Goal: Task Accomplishment & Management: Manage account settings

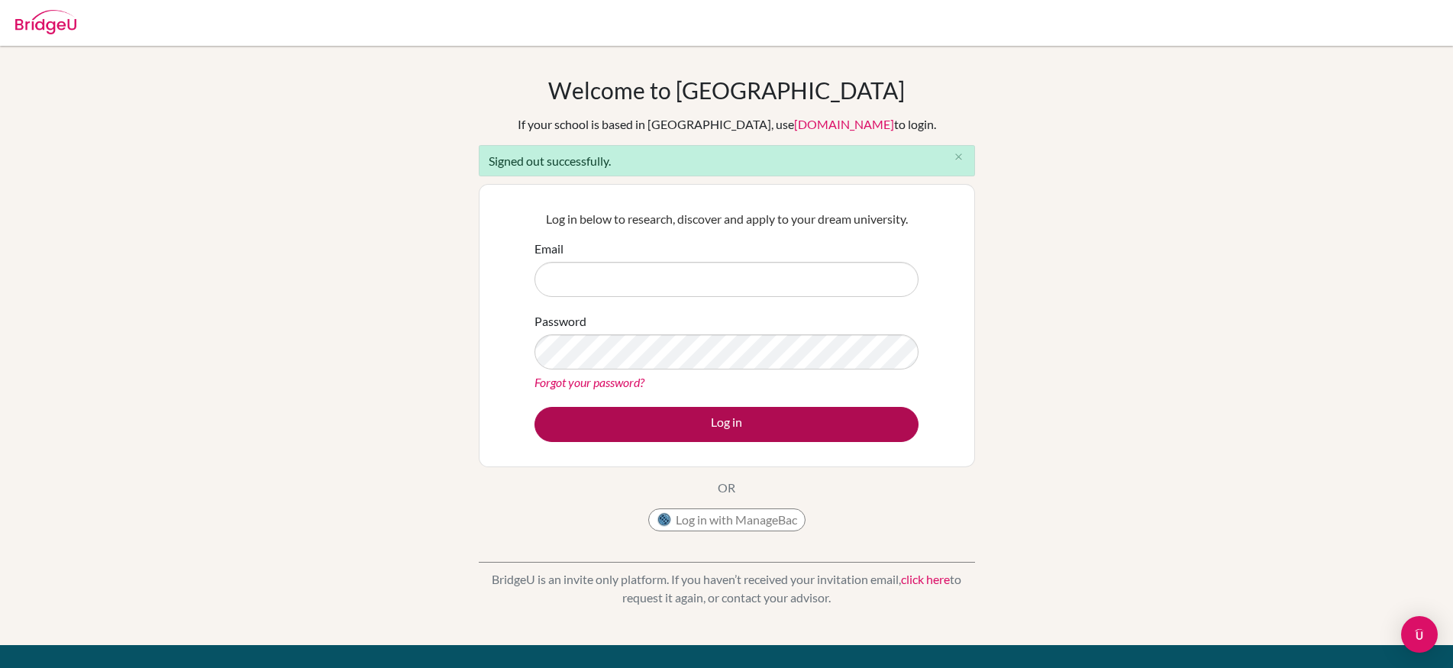
type input "[PERSON_NAME][EMAIL_ADDRESS][PERSON_NAME][DOMAIN_NAME]"
click at [689, 431] on button "Log in" at bounding box center [726, 424] width 384 height 35
click at [718, 424] on button "Log in" at bounding box center [726, 424] width 384 height 35
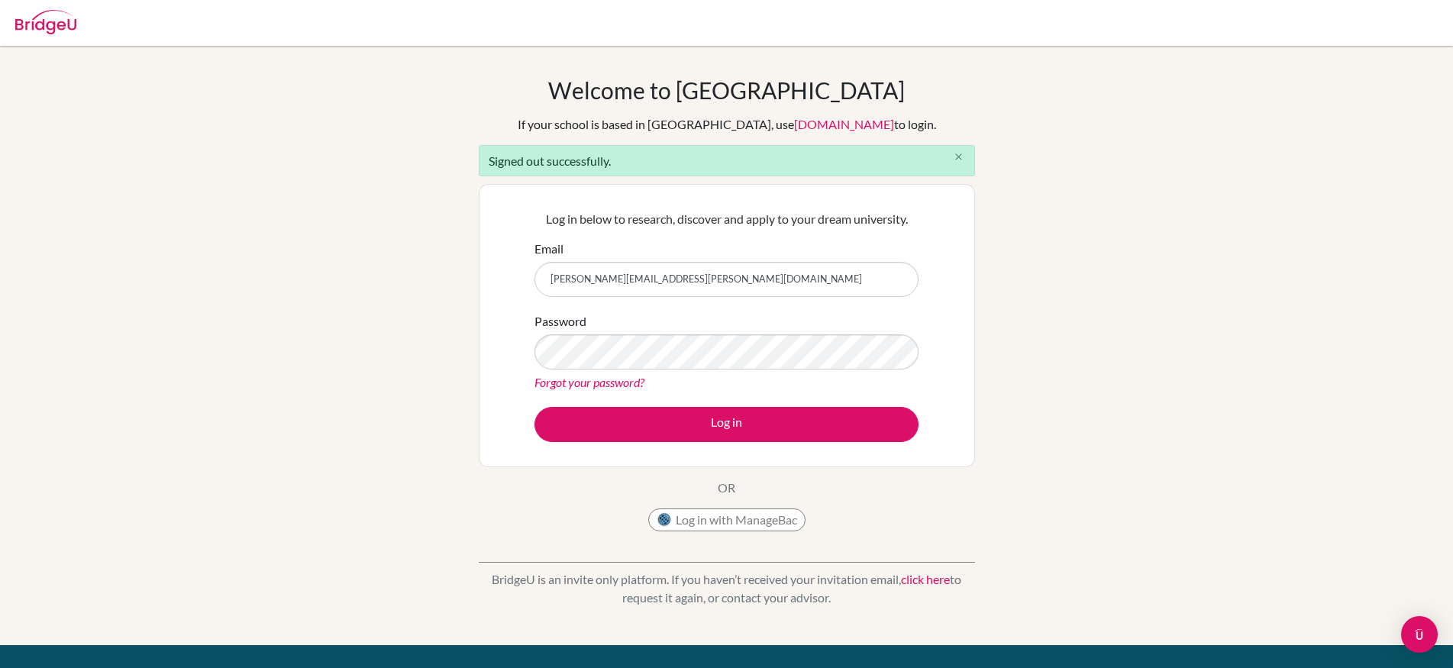
click at [964, 156] on button "close" at bounding box center [959, 157] width 31 height 23
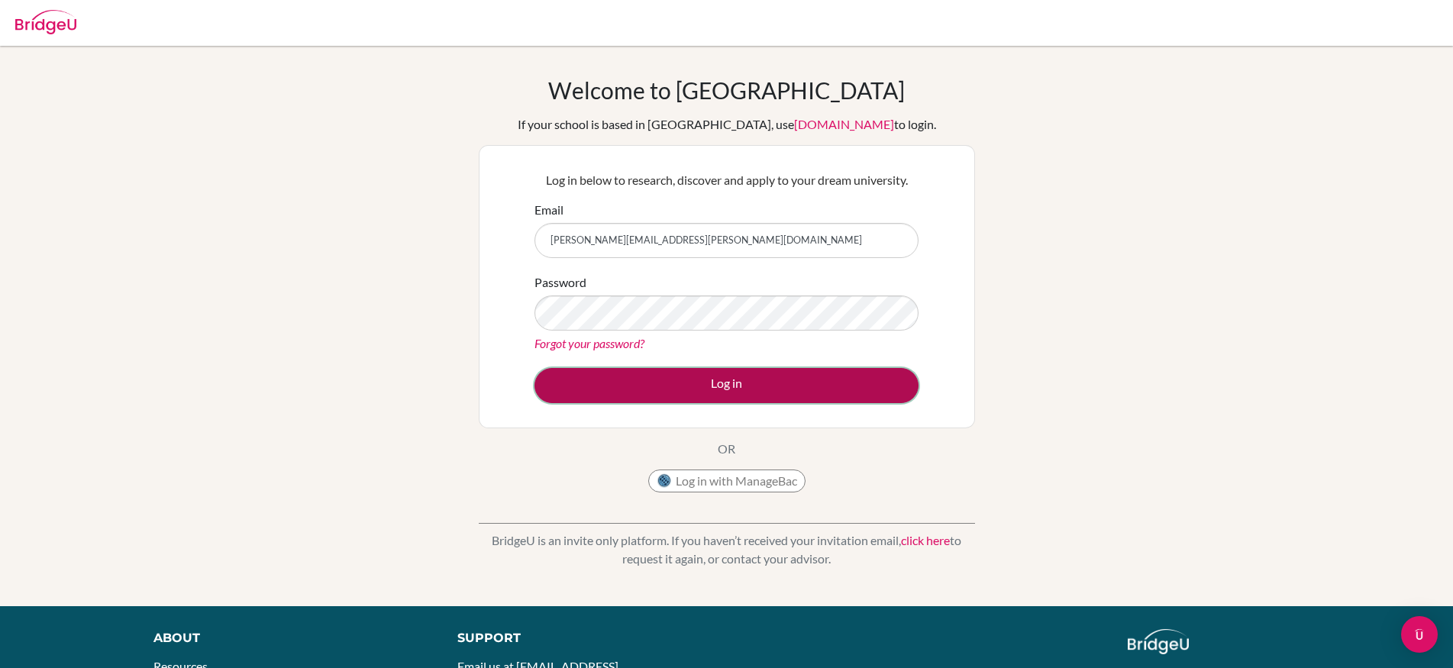
click at [831, 395] on button "Log in" at bounding box center [726, 385] width 384 height 35
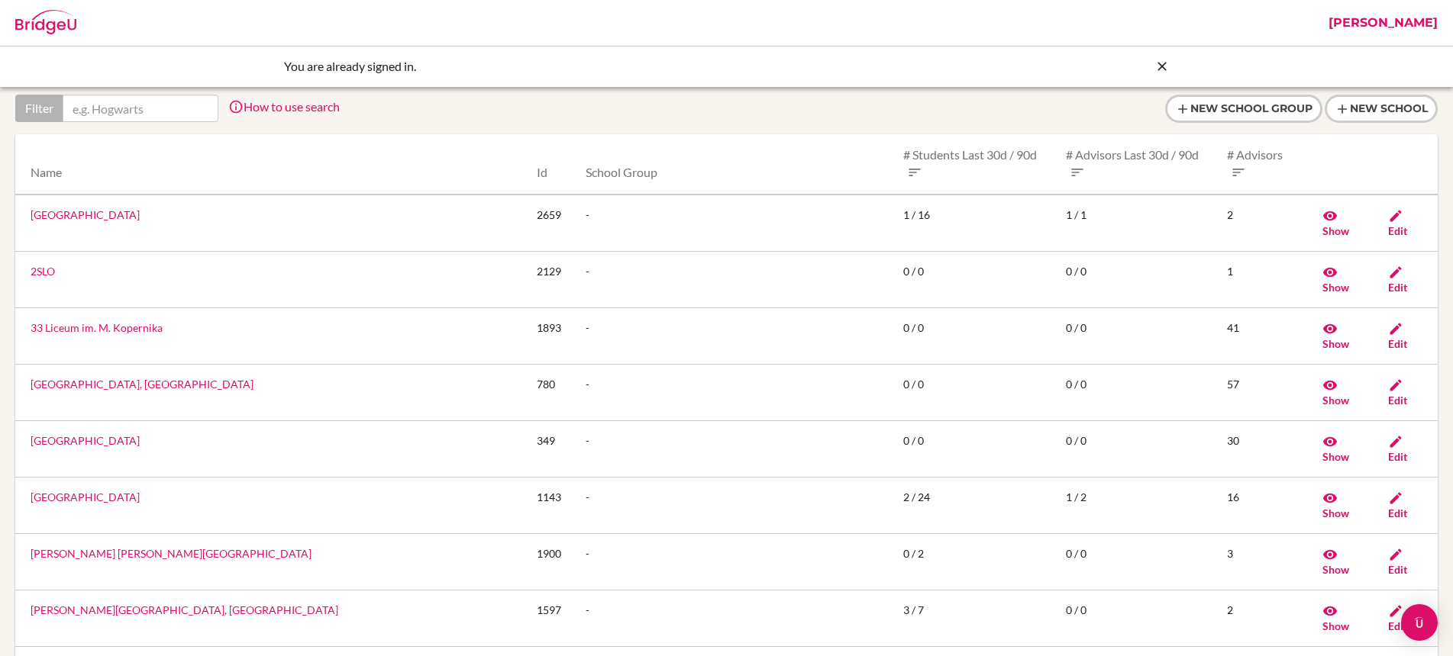
click at [1388, 26] on link "[PERSON_NAME]" at bounding box center [1383, 23] width 124 height 46
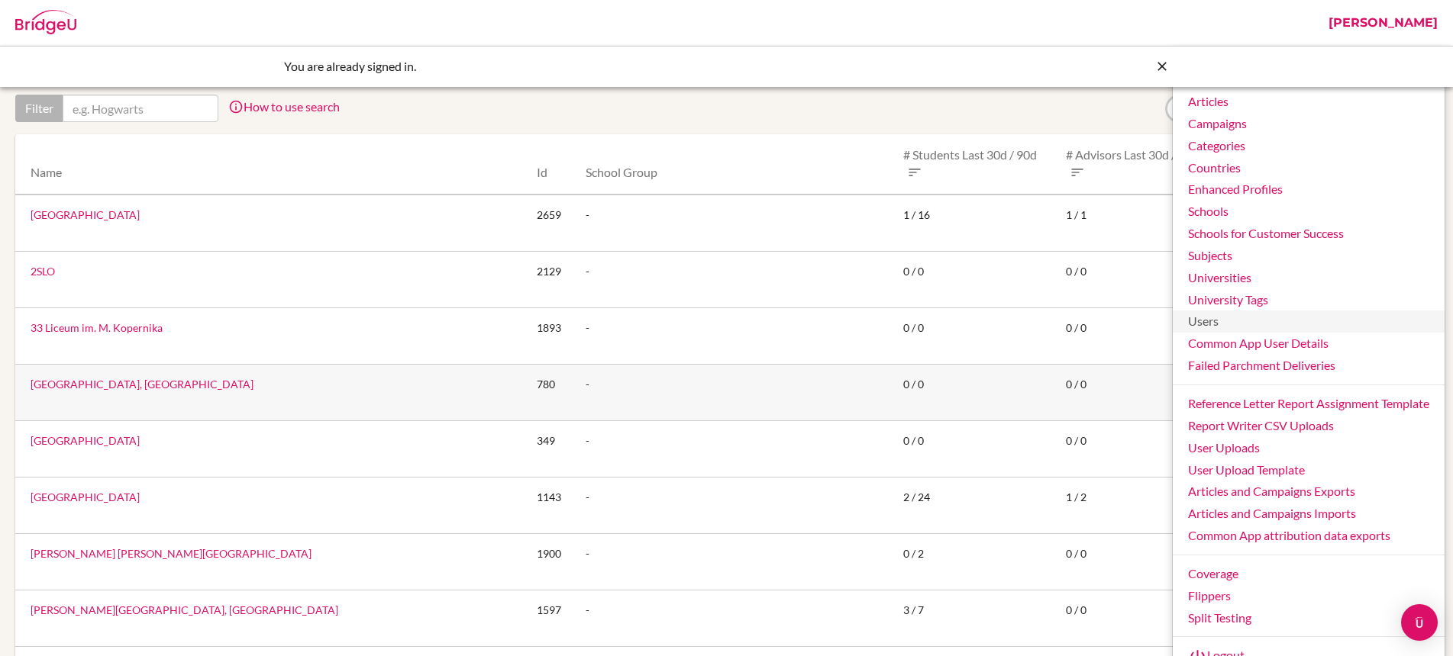
click at [1230, 321] on link "Users" at bounding box center [1309, 322] width 272 height 22
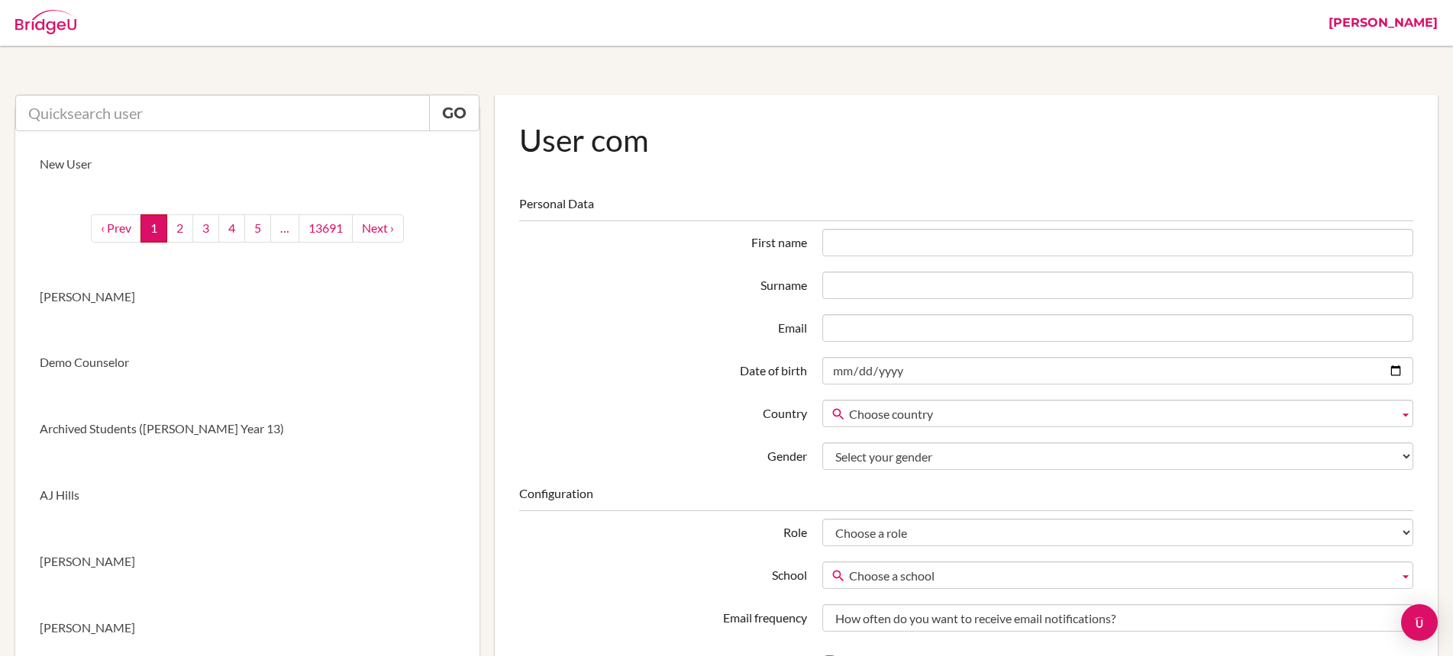
click at [169, 119] on input "text" at bounding box center [222, 113] width 415 height 37
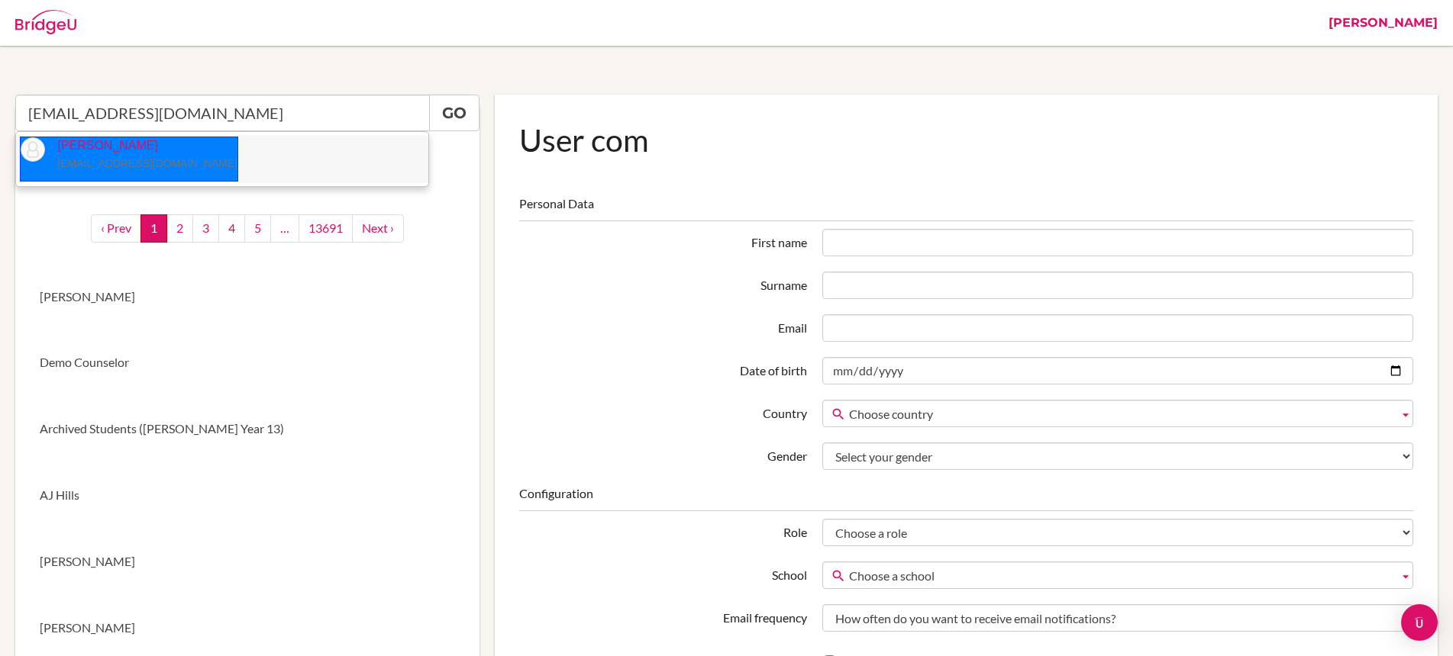
click at [140, 164] on small "celsanady@cesegypt.com" at bounding box center [147, 163] width 180 height 12
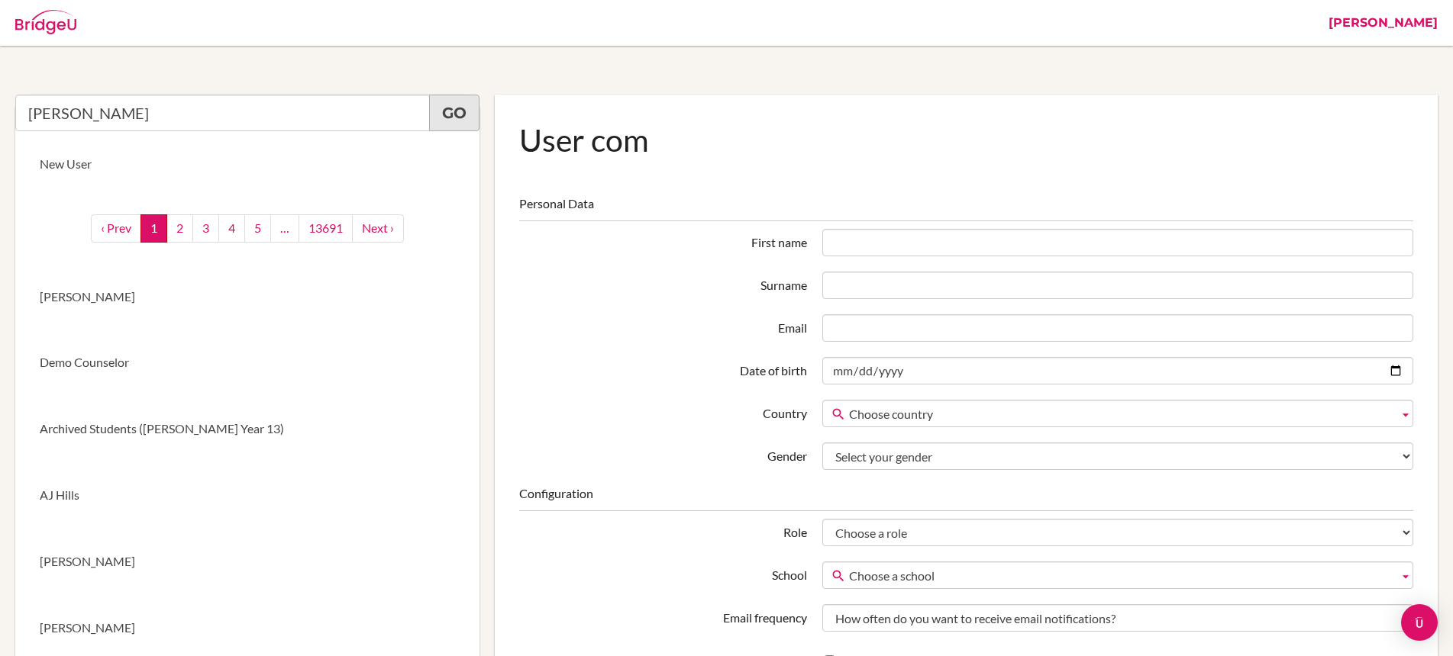
type input "Christine El Sanady"
click at [447, 110] on link "Go" at bounding box center [454, 113] width 50 height 37
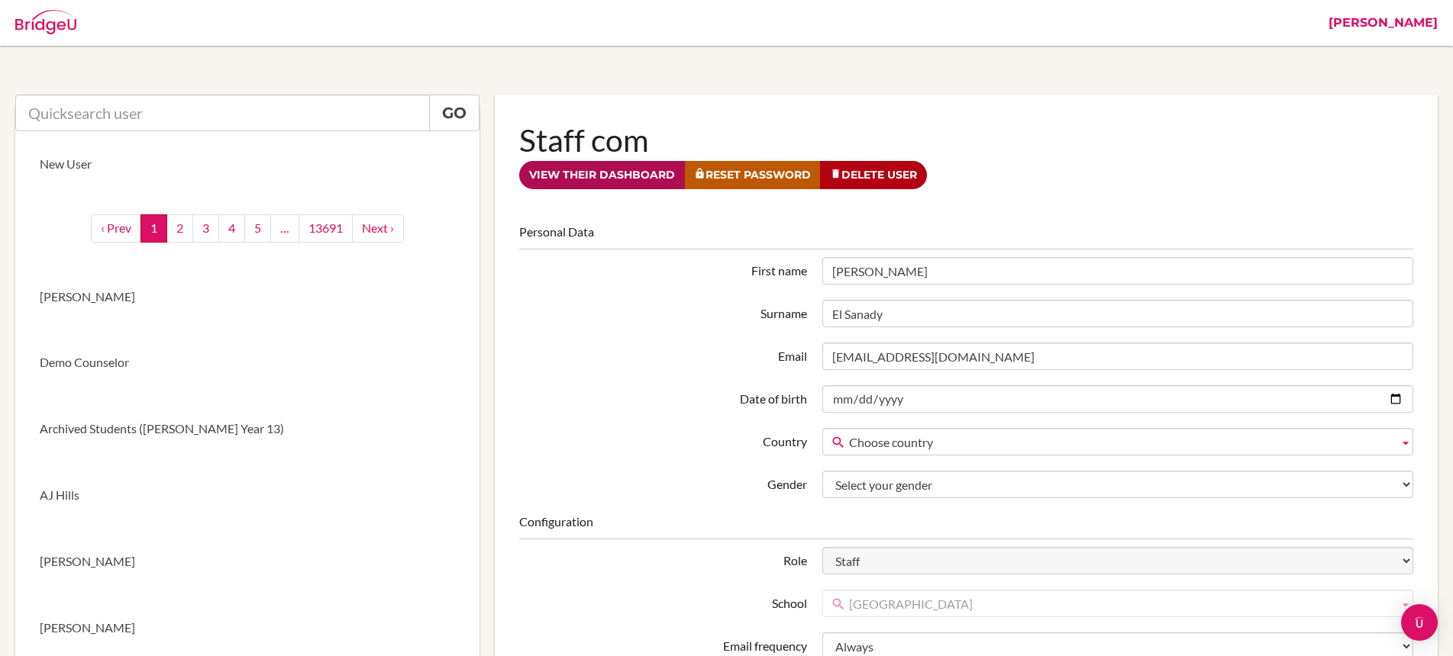
click at [648, 179] on link "View their dashboard" at bounding box center [602, 175] width 166 height 28
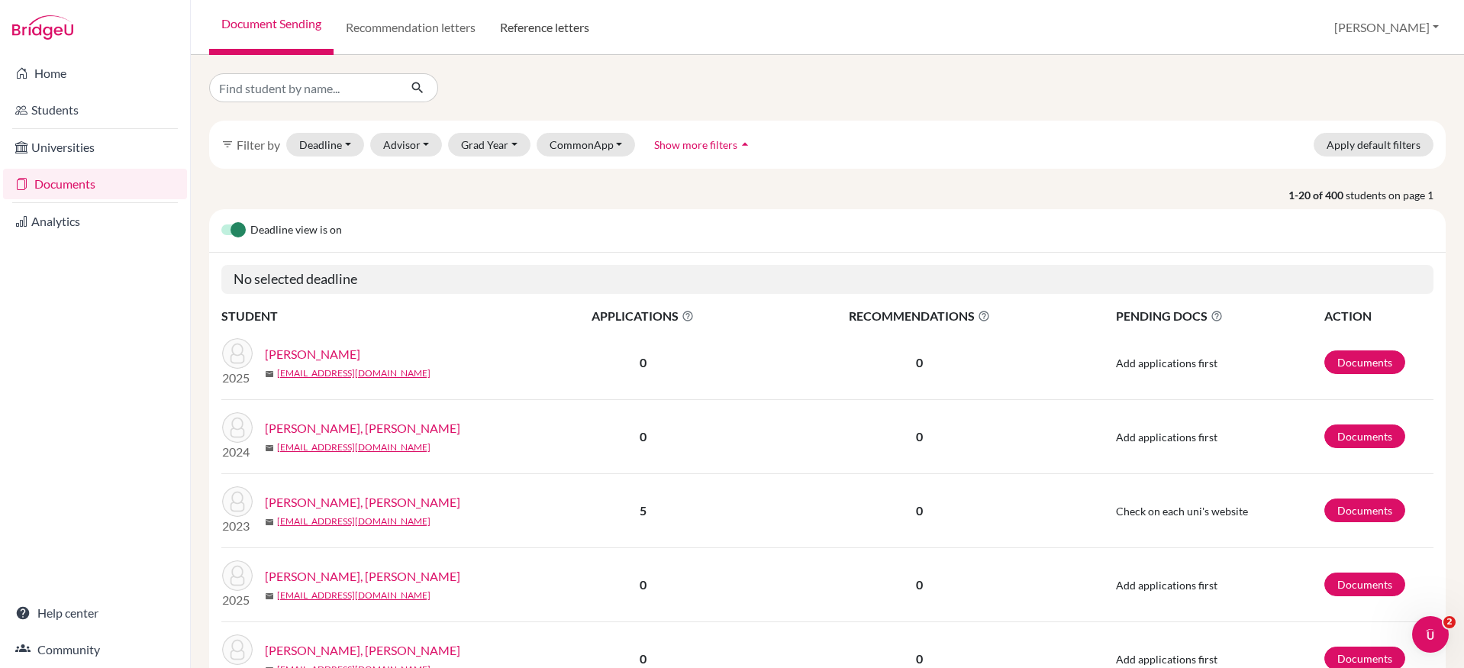
click at [540, 21] on link "Reference letters" at bounding box center [545, 27] width 114 height 55
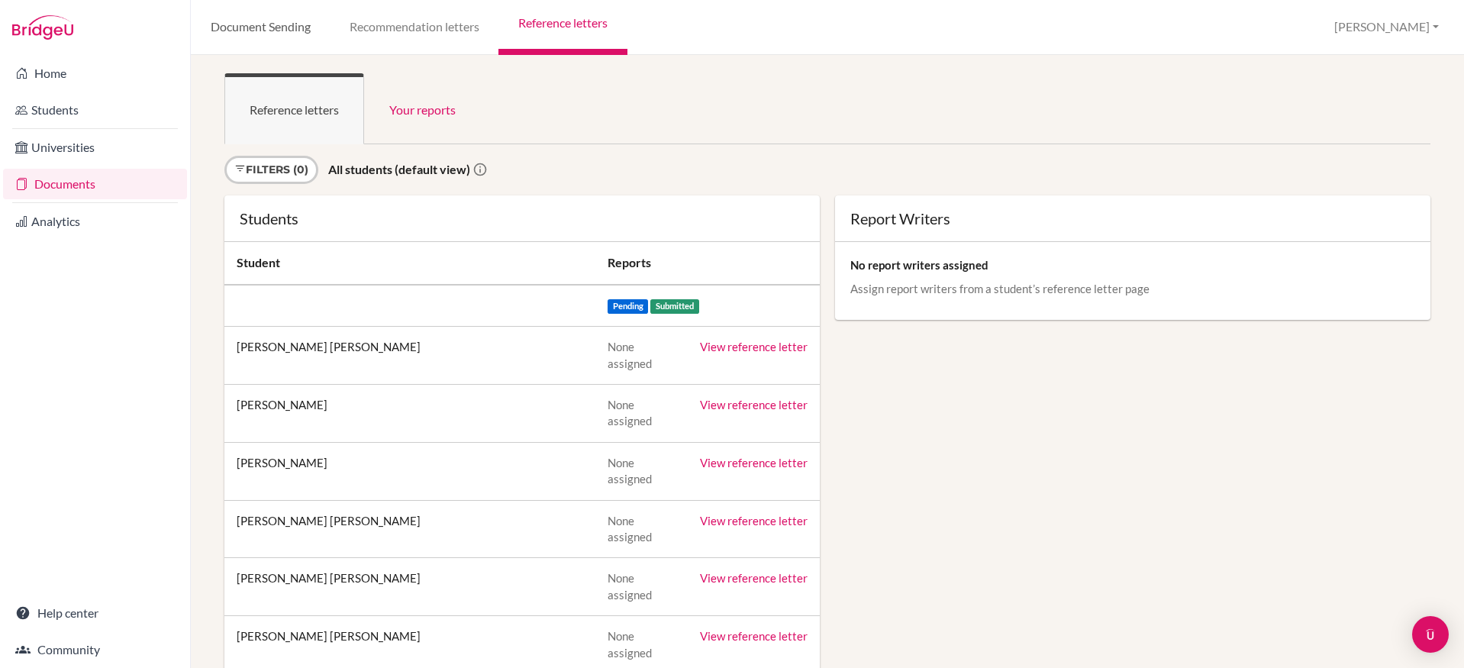
click at [283, 33] on link "Document Sending" at bounding box center [260, 27] width 139 height 55
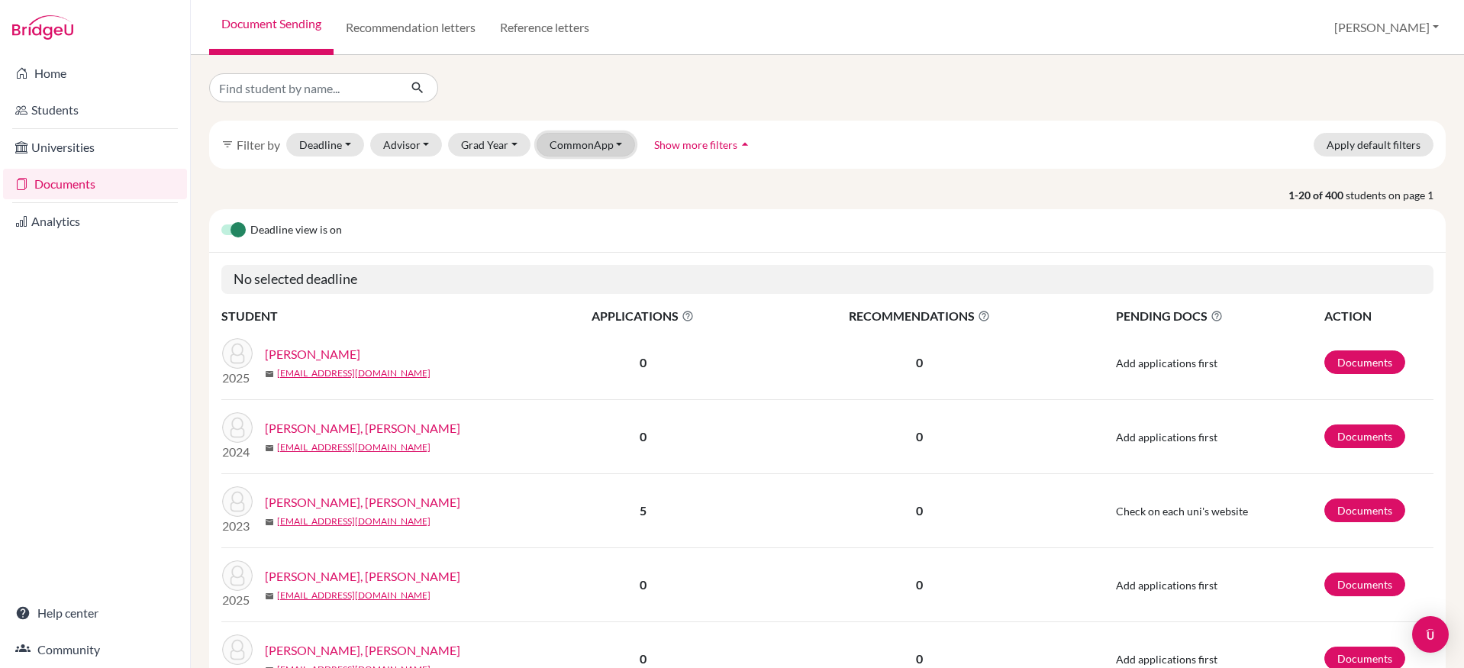
click at [605, 145] on button "CommonApp" at bounding box center [586, 145] width 99 height 24
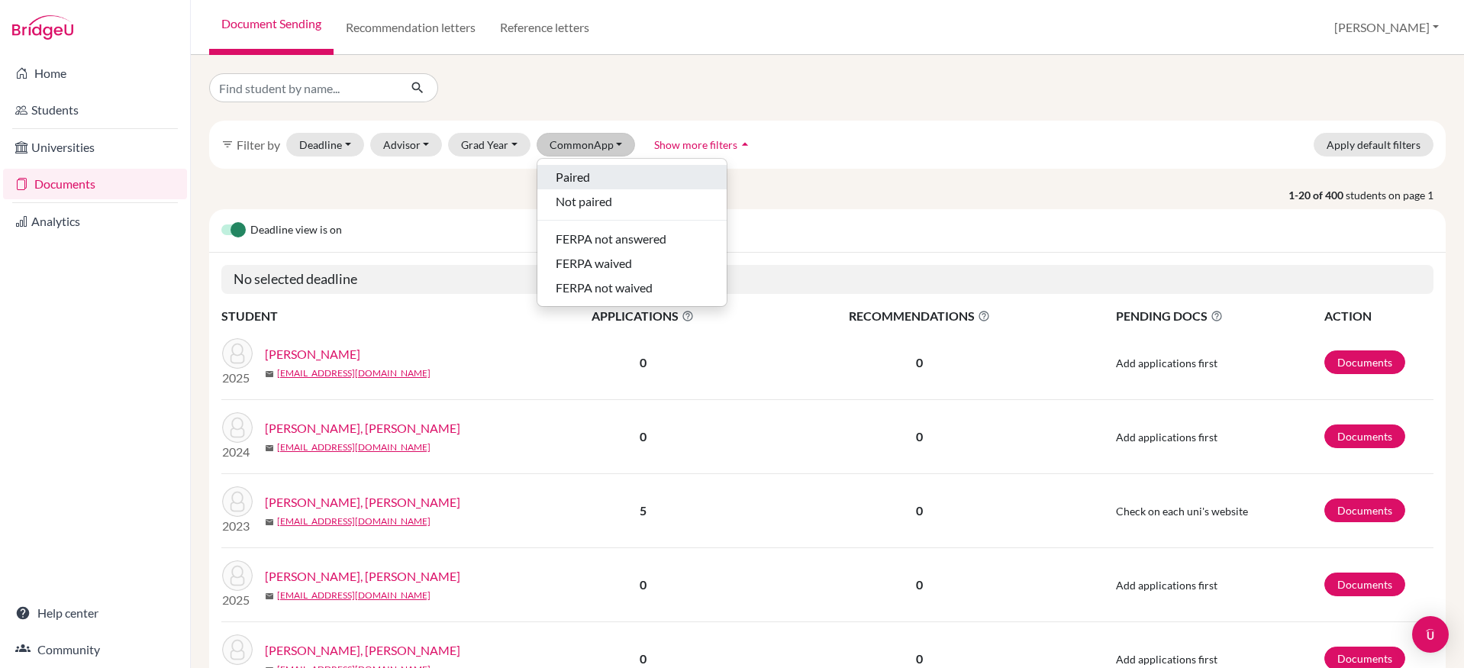
click at [610, 179] on div "Paired" at bounding box center [632, 177] width 153 height 18
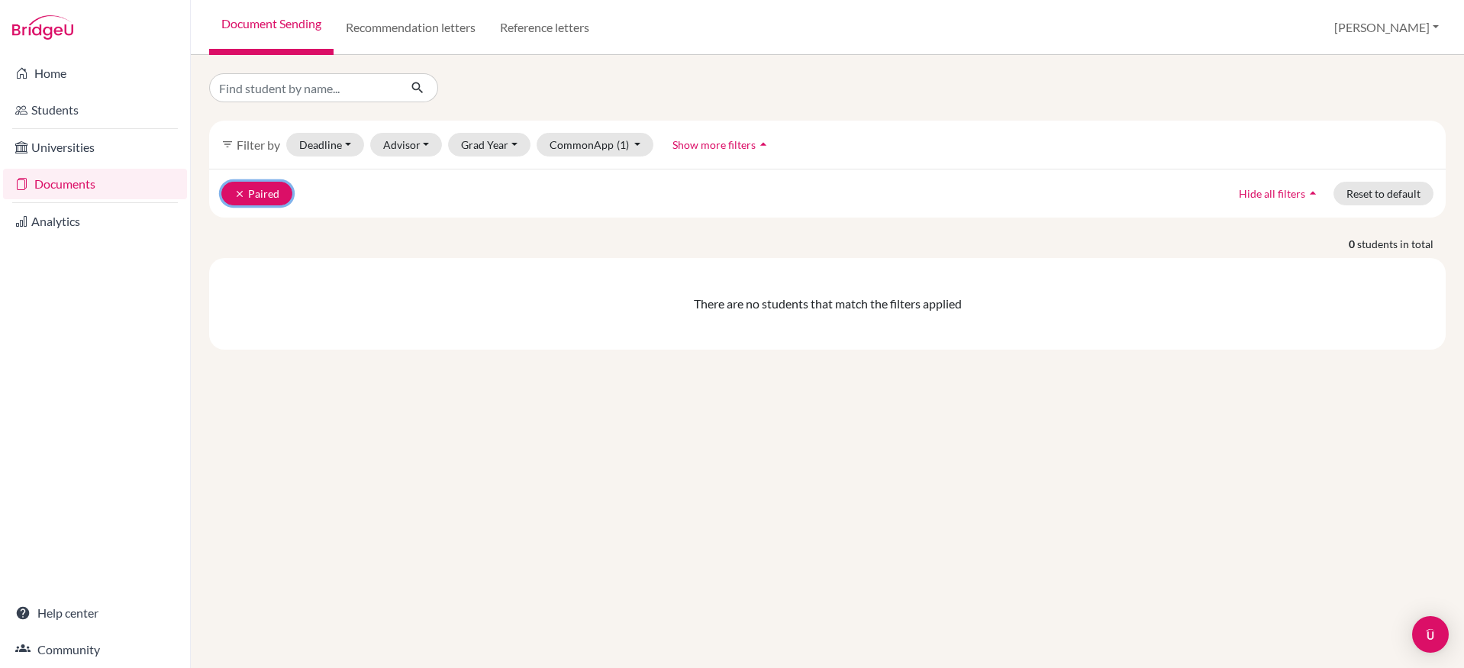
click at [260, 197] on button "clear Paired" at bounding box center [256, 194] width 71 height 24
